Goal: Task Accomplishment & Management: Use online tool/utility

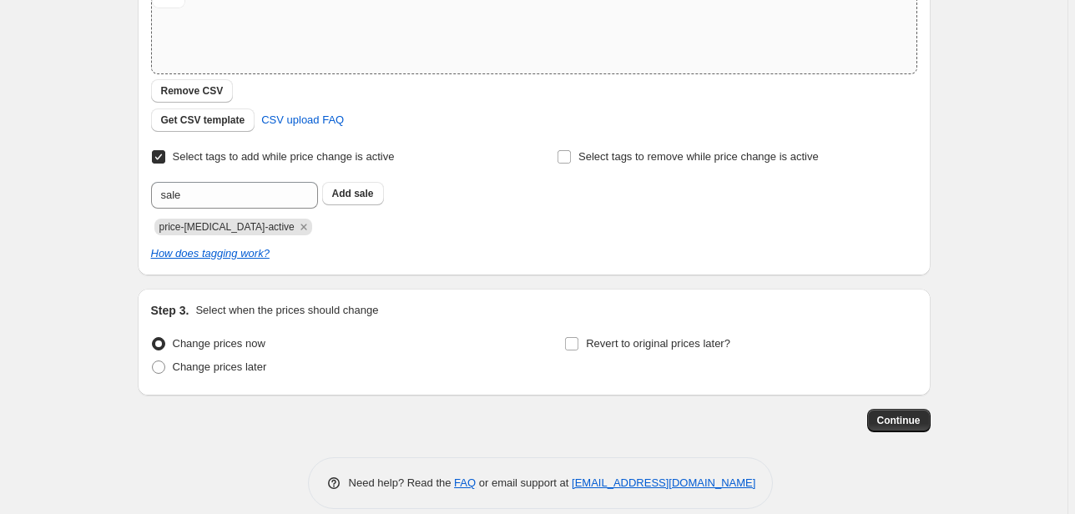
scroll to position [338, 0]
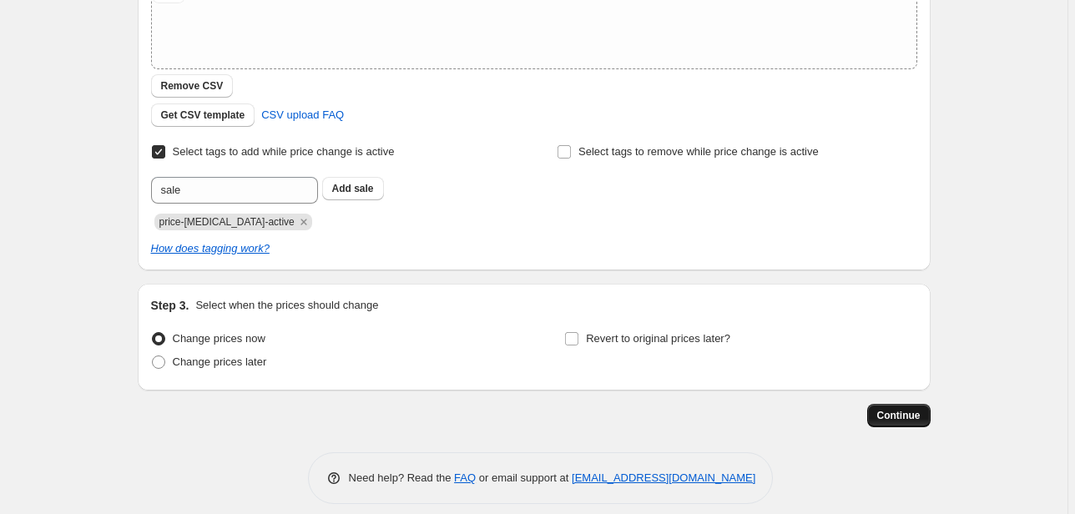
click at [908, 407] on button "Continue" at bounding box center [898, 415] width 63 height 23
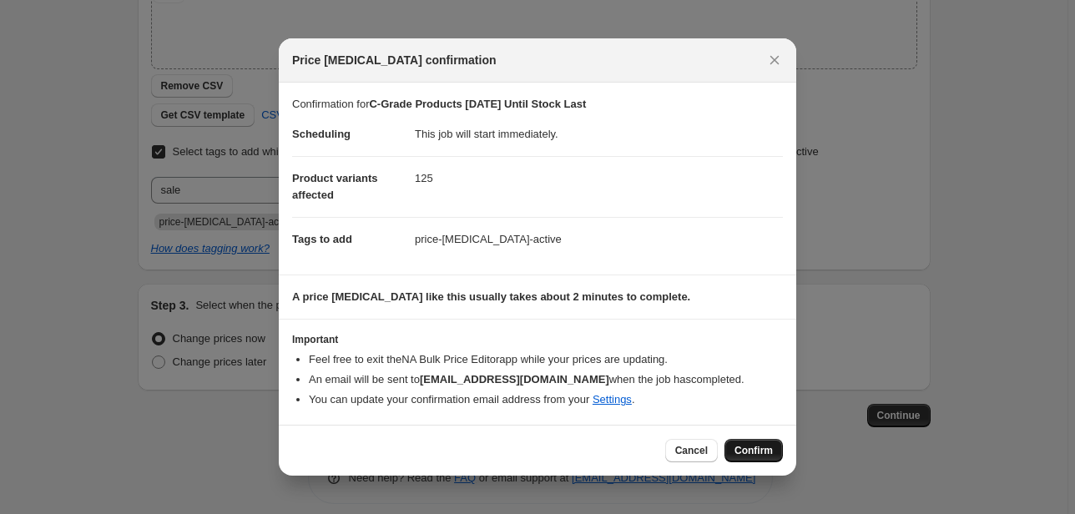
click at [763, 453] on span "Confirm" at bounding box center [753, 450] width 38 height 13
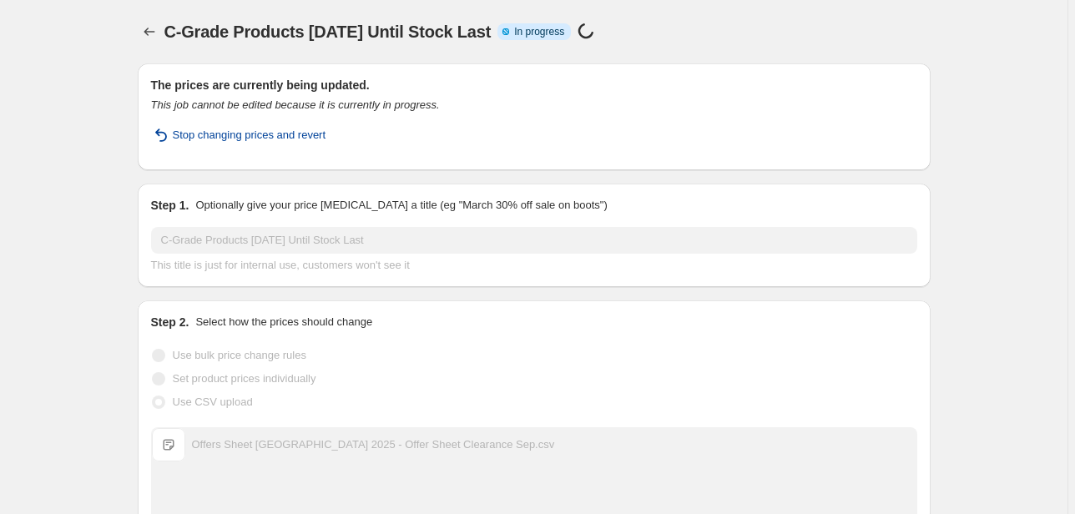
click at [284, 128] on span "Stop changing prices and revert" at bounding box center [250, 135] width 154 height 17
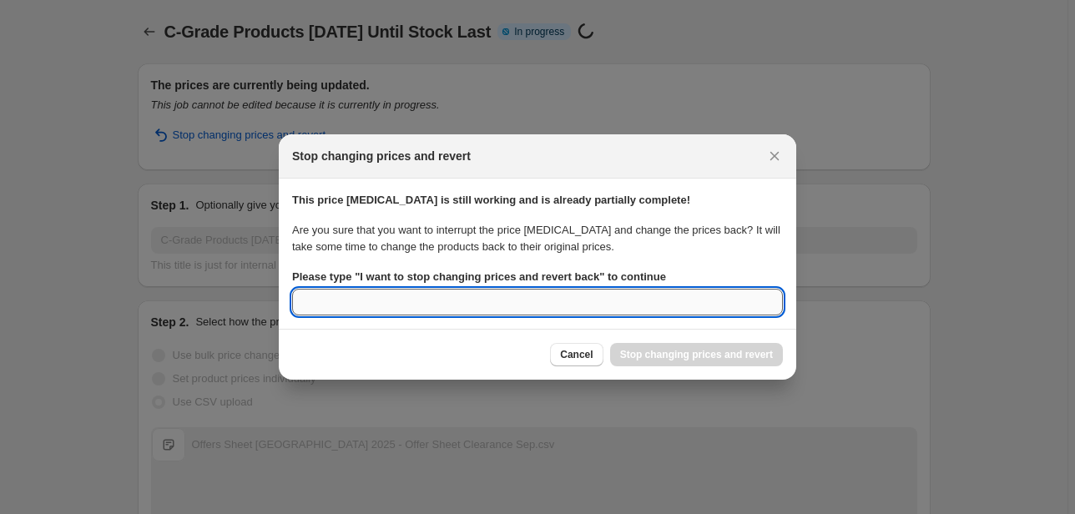
click at [498, 299] on input "Please type " I want to stop changing prices and revert back " to continue" at bounding box center [537, 302] width 491 height 27
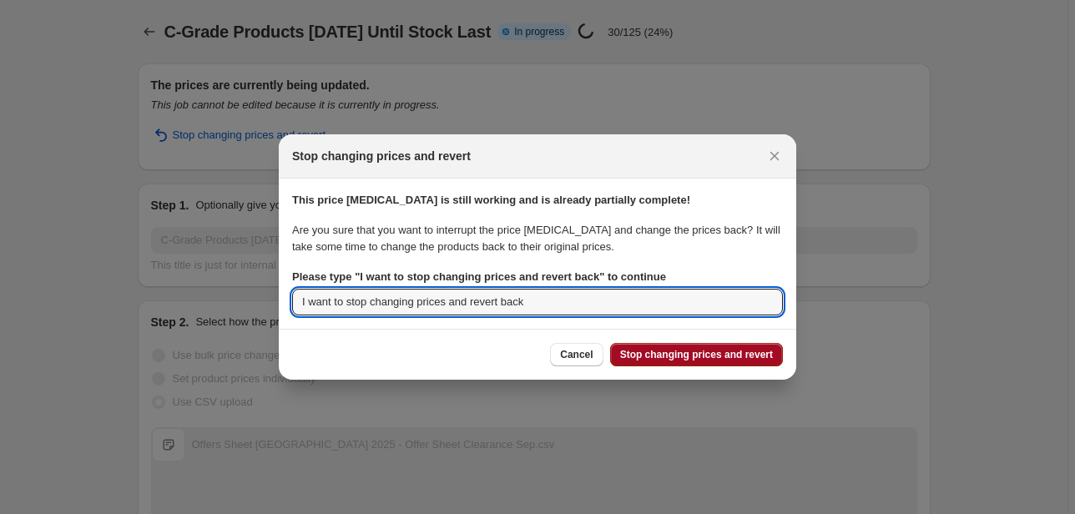
type input "I want to stop changing prices and revert back"
click at [669, 355] on span "Stop changing prices and revert" at bounding box center [696, 354] width 153 height 13
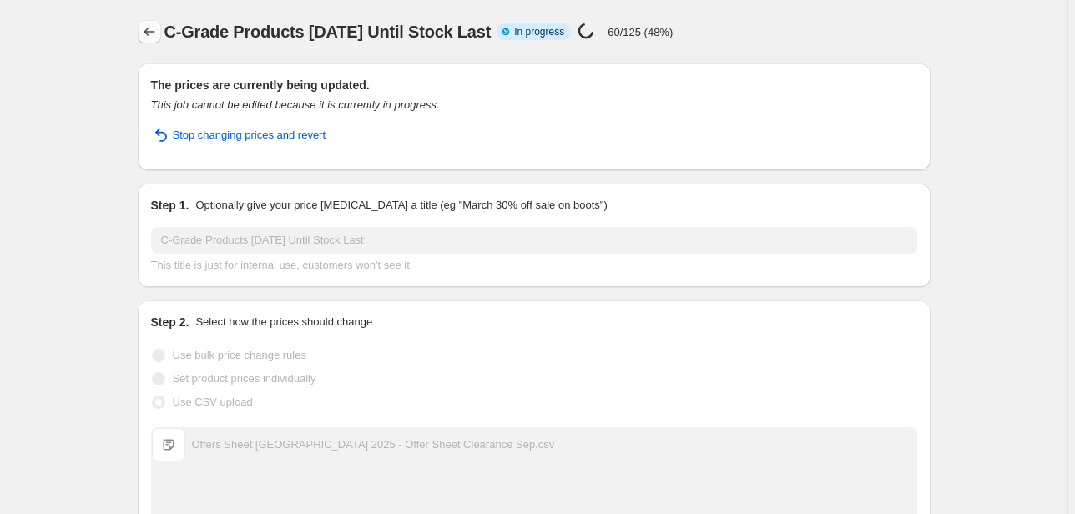
click at [151, 33] on icon "Price change jobs" at bounding box center [149, 31] width 17 height 17
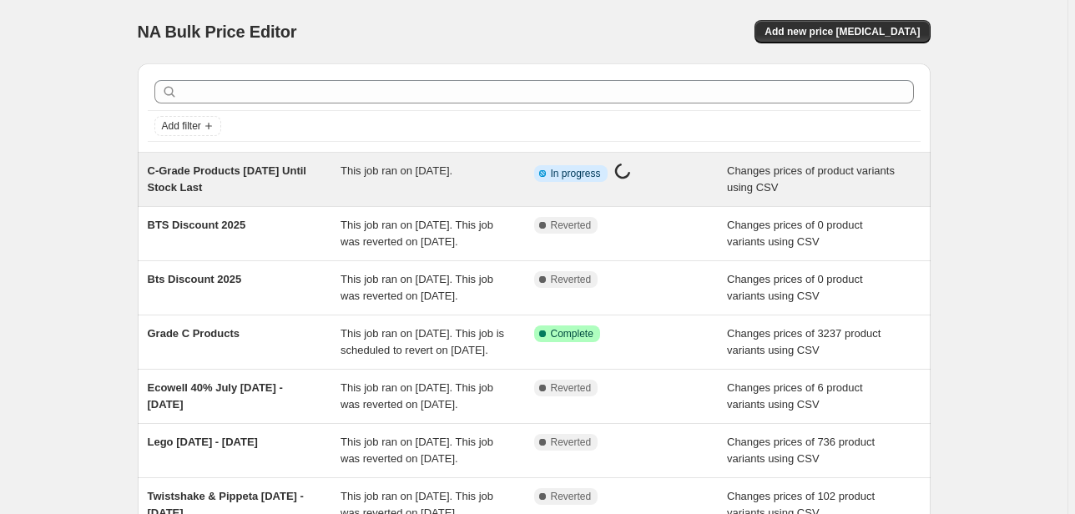
click at [567, 170] on span "In progress" at bounding box center [576, 173] width 50 height 13
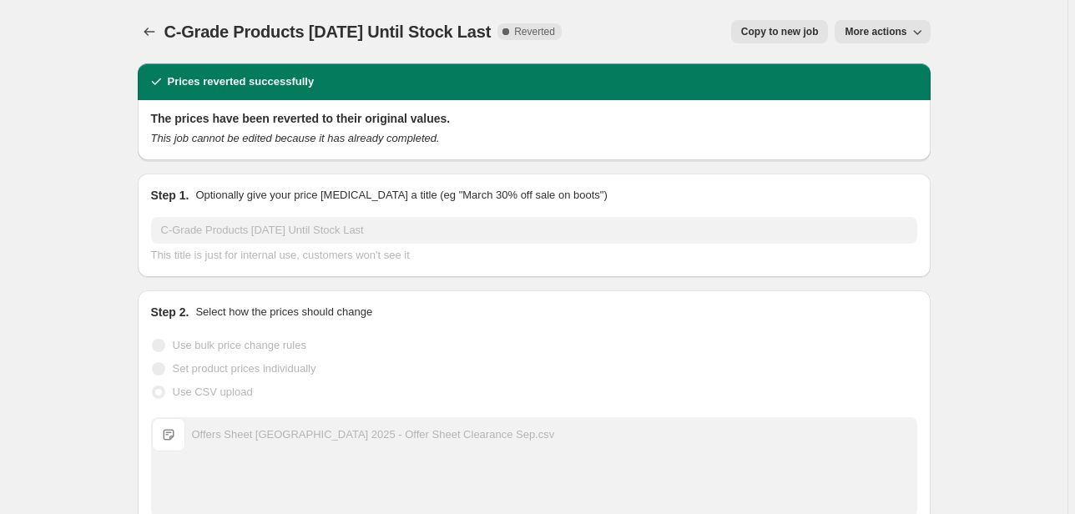
click at [864, 29] on span "More actions" at bounding box center [875, 31] width 62 height 13
click at [870, 98] on span "Delete job" at bounding box center [871, 94] width 49 height 13
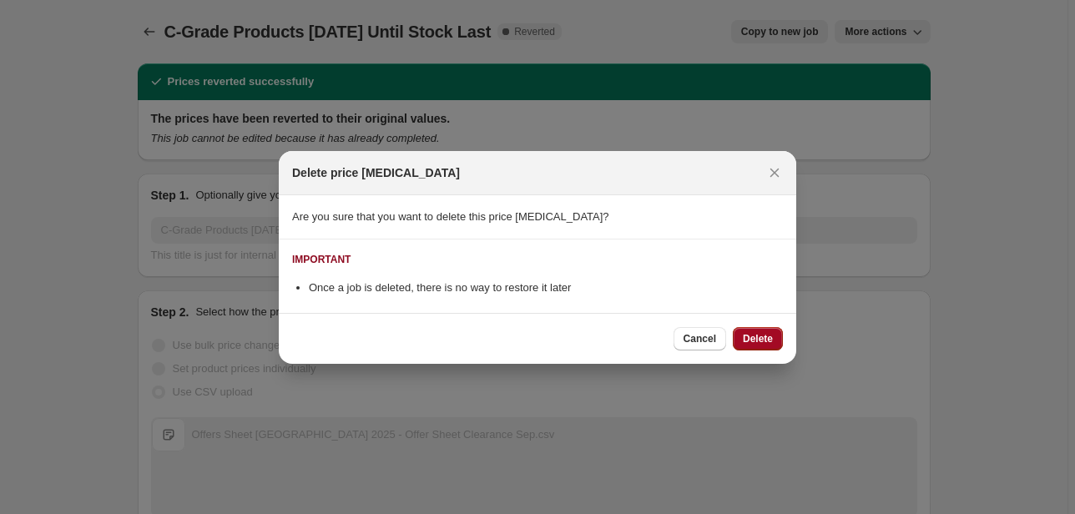
click at [768, 340] on span "Delete" at bounding box center [757, 338] width 30 height 13
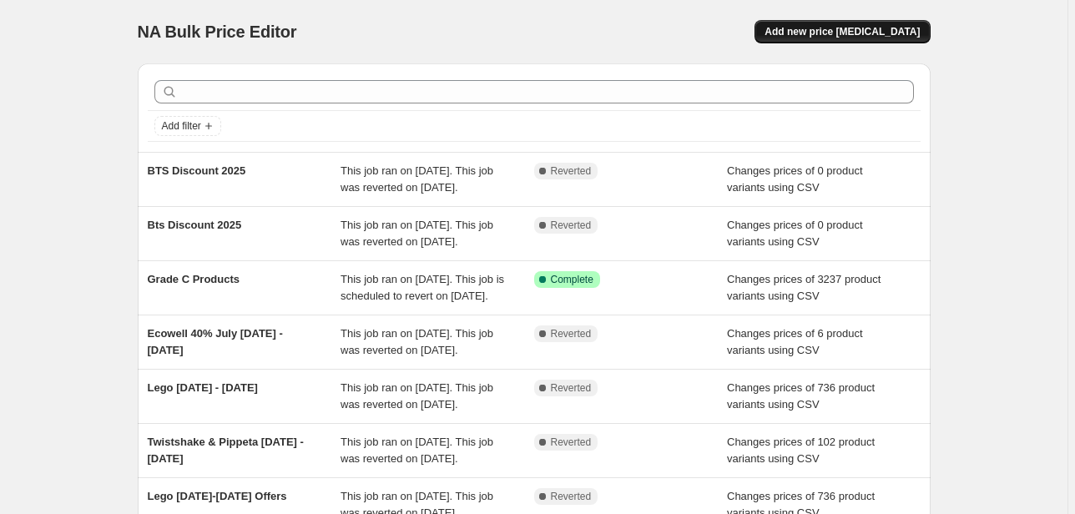
click at [871, 37] on span "Add new price [MEDICAL_DATA]" at bounding box center [841, 31] width 155 height 13
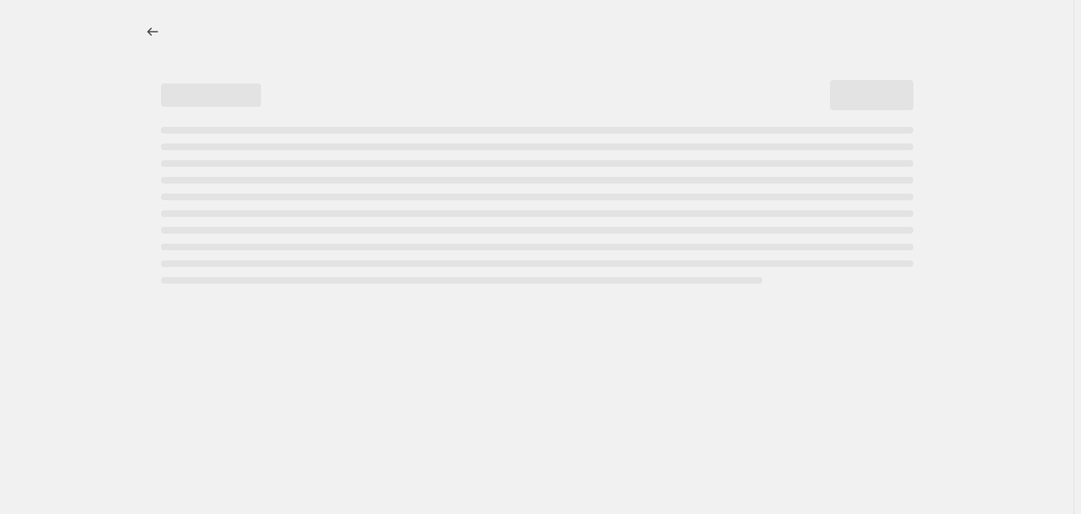
select select "percentage"
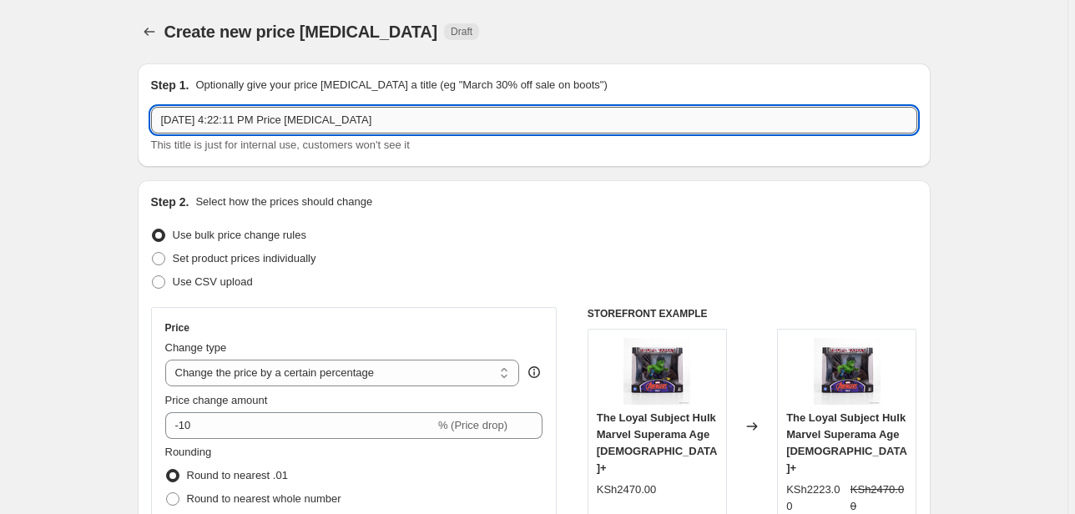
click at [445, 120] on input "[DATE] 4:22:11 PM Price [MEDICAL_DATA]" at bounding box center [534, 120] width 766 height 27
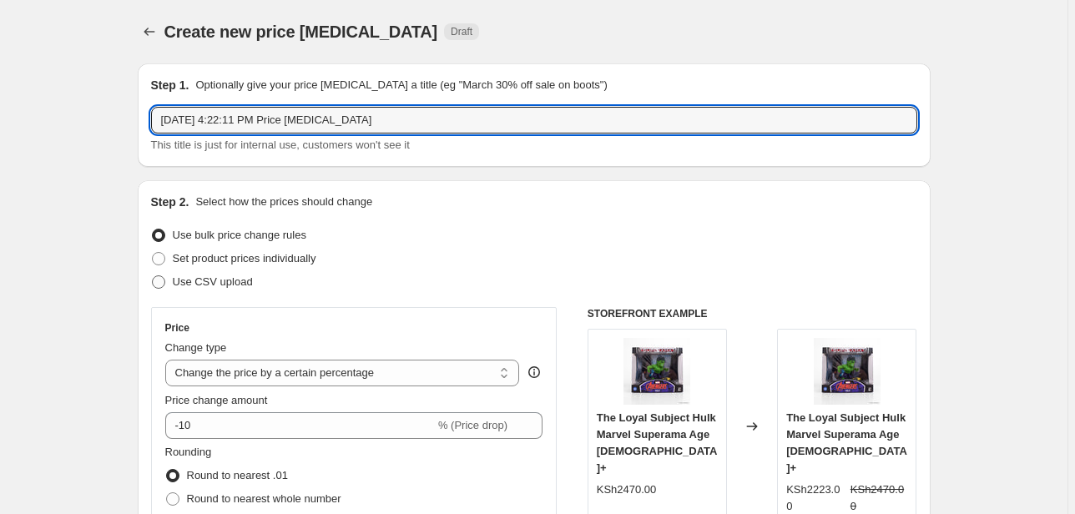
click at [224, 279] on span "Use CSV upload" at bounding box center [213, 281] width 80 height 13
click at [153, 276] on input "Use CSV upload" at bounding box center [152, 275] width 1 height 1
radio input "true"
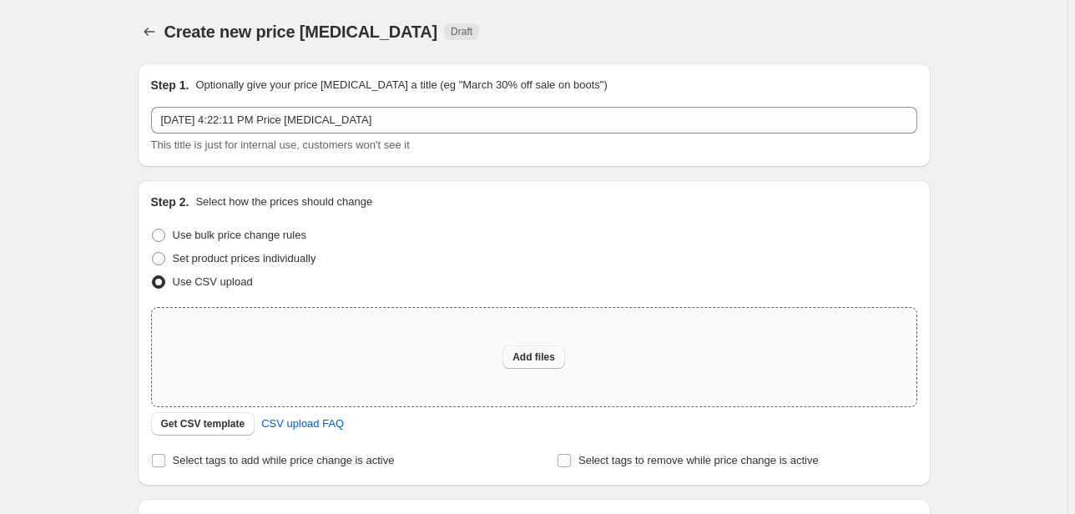
click at [539, 359] on span "Add files" at bounding box center [533, 356] width 43 height 13
type input "C:\fakepath\Offers Sheet [GEOGRAPHIC_DATA] 2025 - Offer Sheet Clearance Sep.csv"
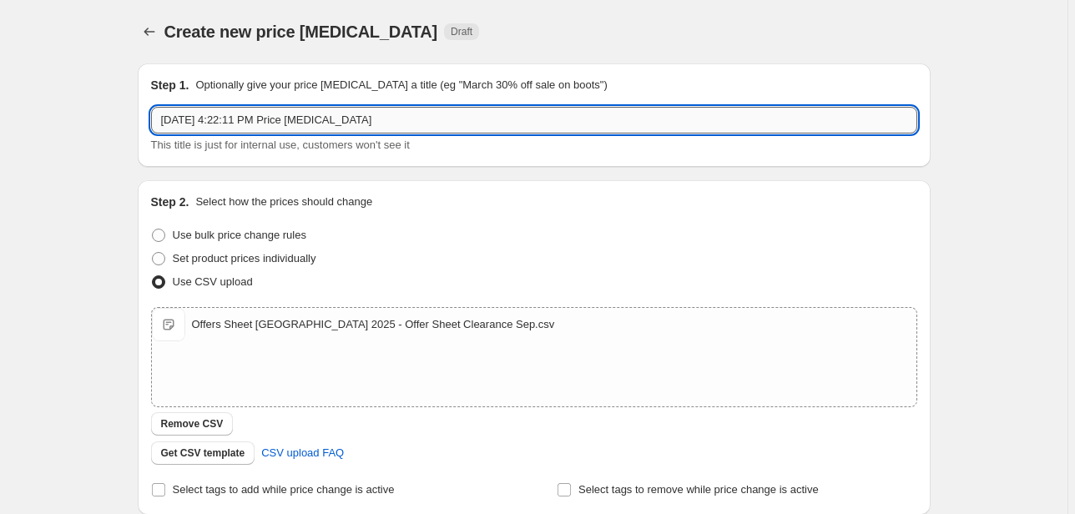
click at [312, 123] on input "[DATE] 4:22:11 PM Price [MEDICAL_DATA]" at bounding box center [534, 120] width 766 height 27
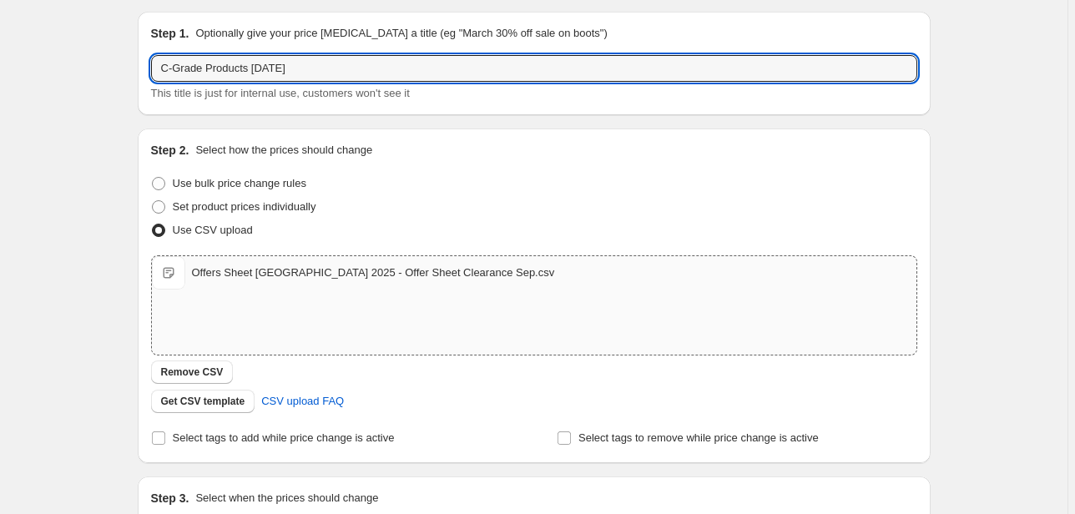
scroll to position [60, 0]
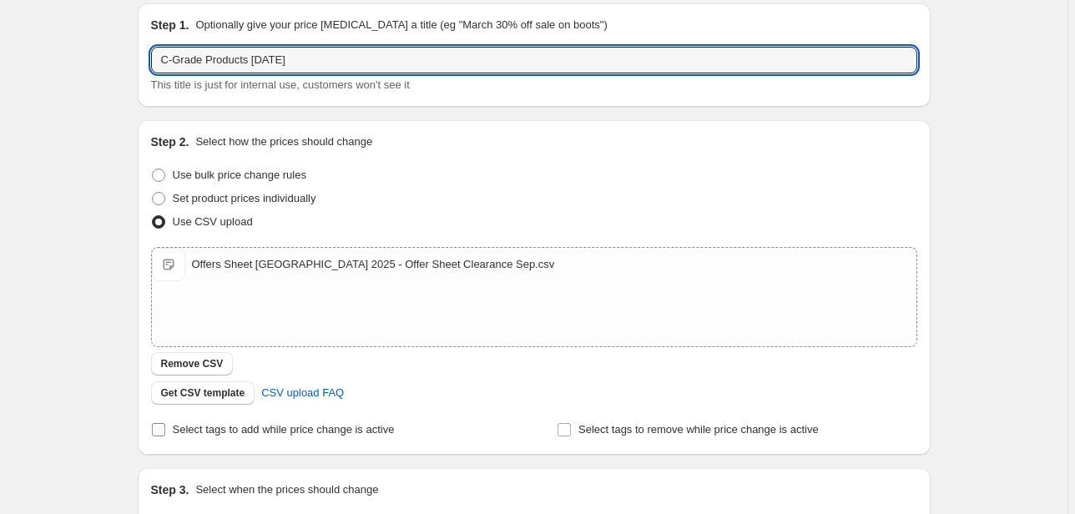
type input "C-Grade Products [DATE]"
click at [163, 430] on input "Select tags to add while price change is active" at bounding box center [158, 429] width 13 height 13
checkbox input "true"
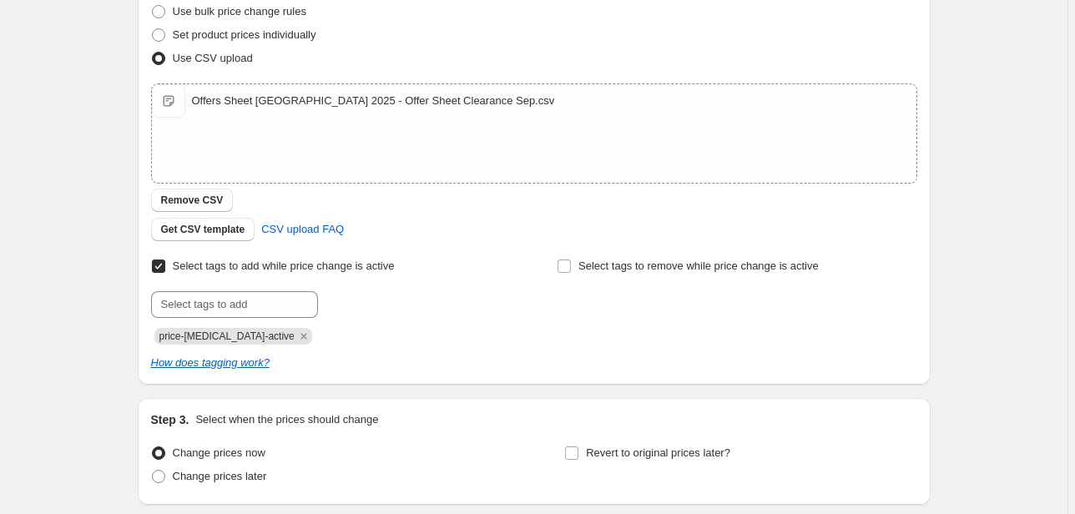
scroll to position [225, 0]
click at [300, 333] on icon "Remove price-change-job-active" at bounding box center [303, 334] width 6 height 6
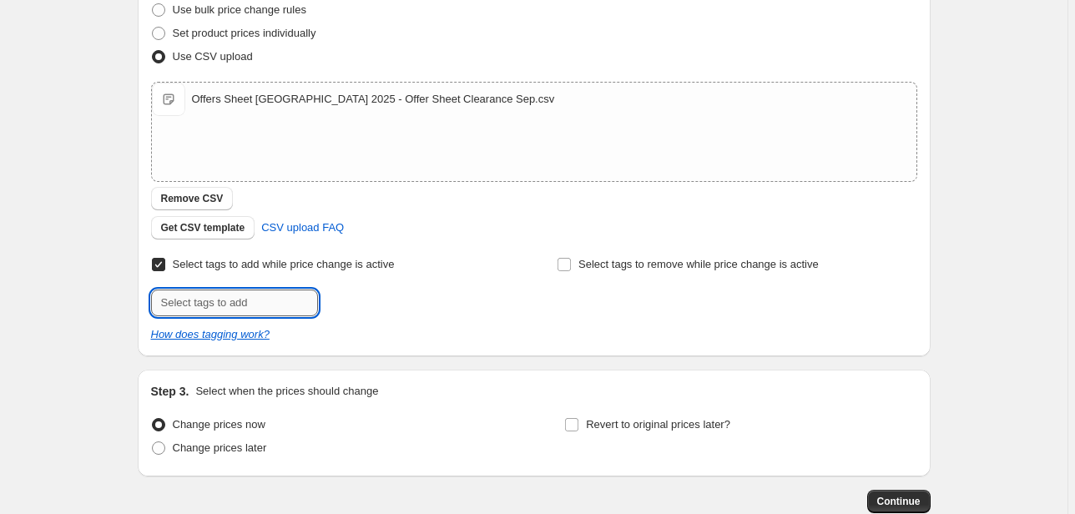
click at [269, 303] on input "text" at bounding box center [234, 302] width 167 height 27
type input "sale"
click at [345, 302] on b "Add" at bounding box center [341, 301] width 19 height 12
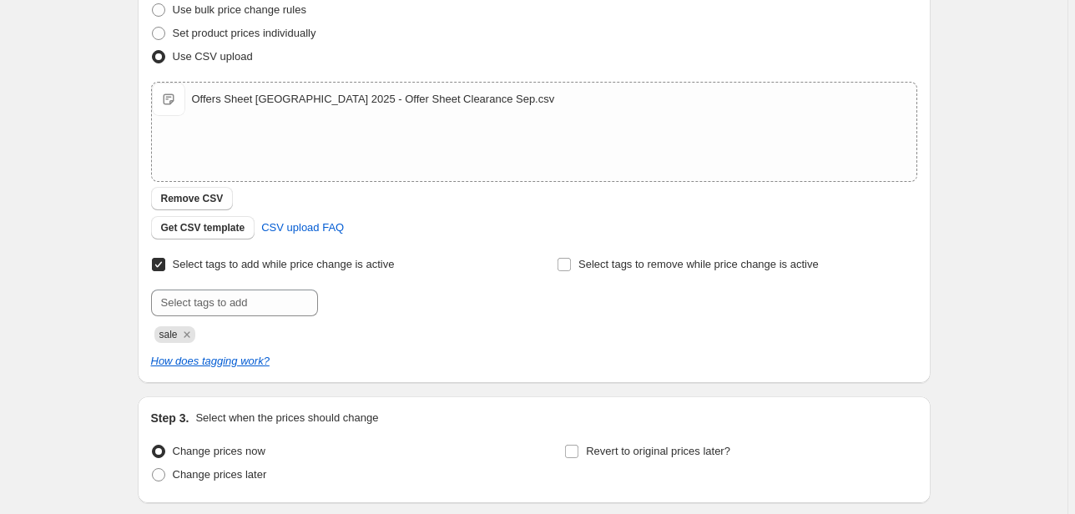
click at [254, 325] on div "sale" at bounding box center [331, 333] width 360 height 20
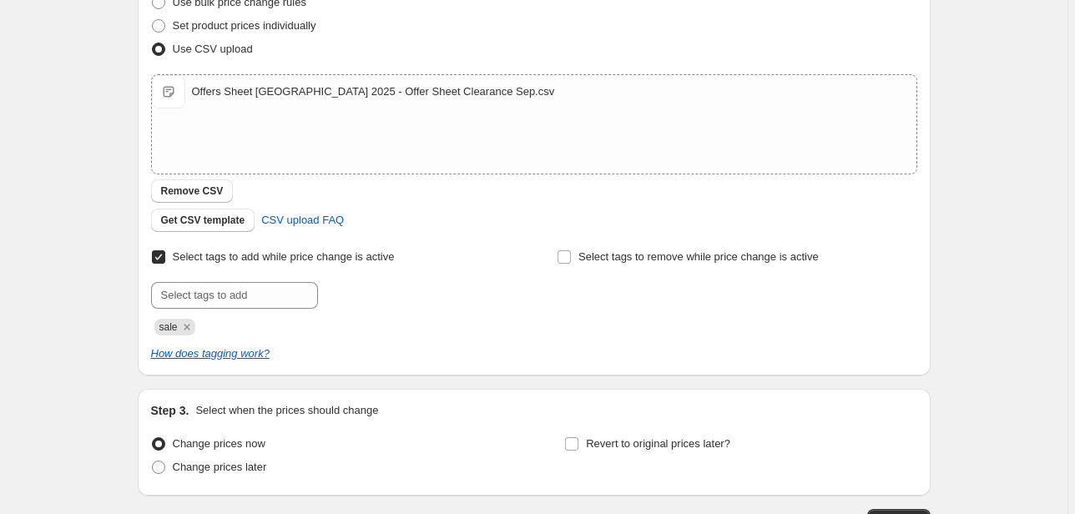
scroll to position [352, 0]
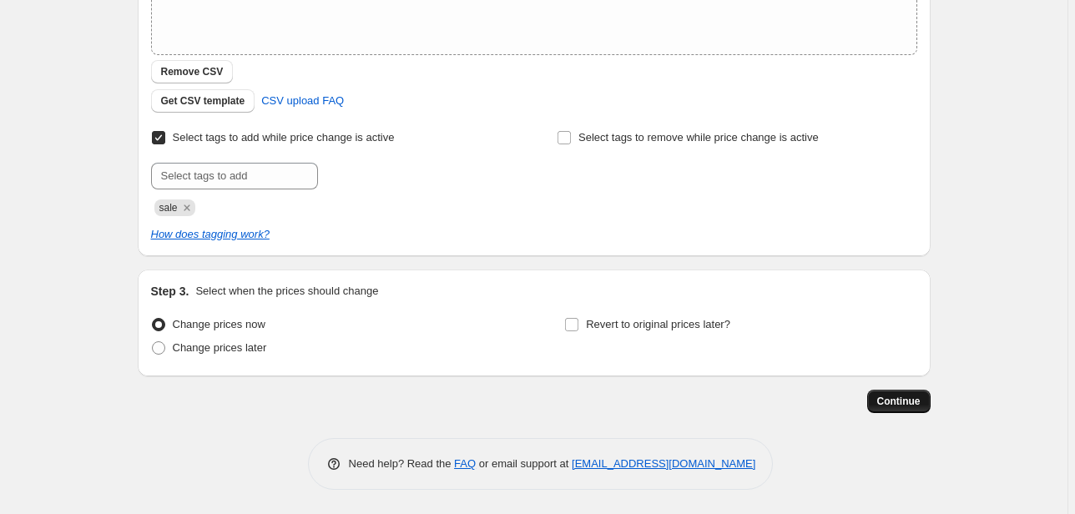
click at [885, 400] on span "Continue" at bounding box center [898, 401] width 43 height 13
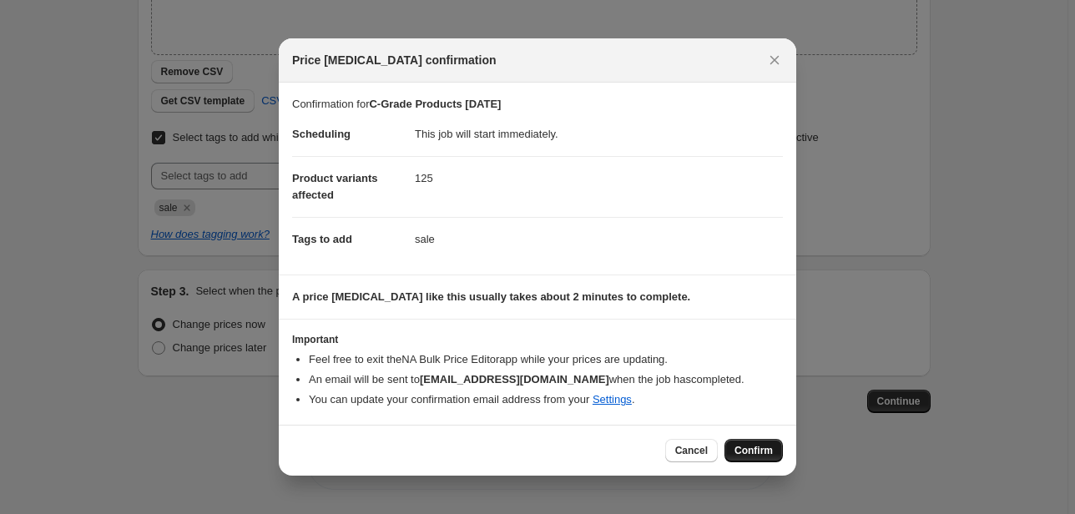
click at [769, 453] on span "Confirm" at bounding box center [753, 450] width 38 height 13
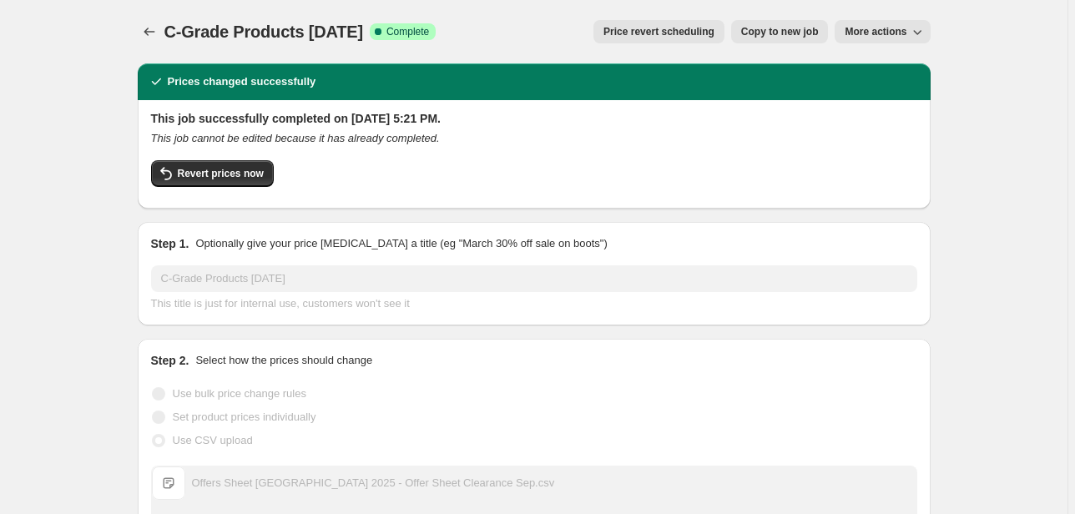
click at [870, 25] on span "More actions" at bounding box center [875, 31] width 62 height 13
